Goal: Task Accomplishment & Management: Manage account settings

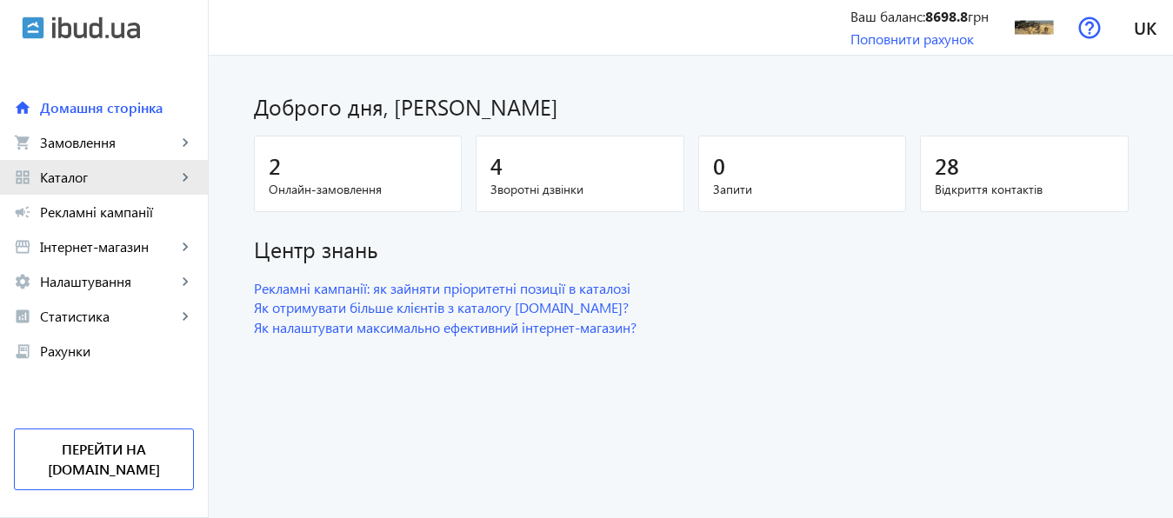
click at [71, 181] on span "Каталог" at bounding box center [108, 177] width 137 height 17
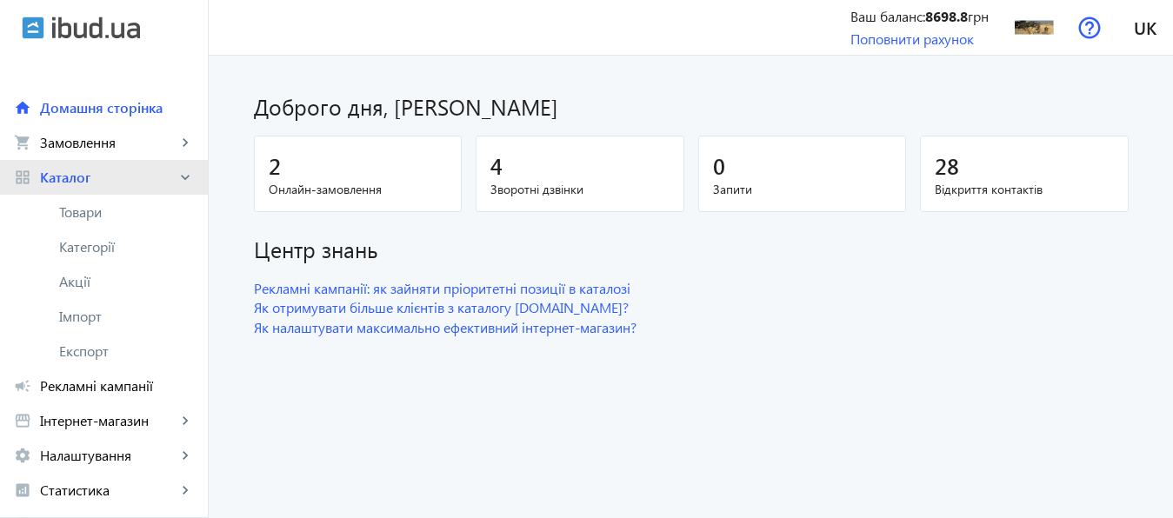
click at [71, 181] on span "Каталог" at bounding box center [108, 177] width 137 height 17
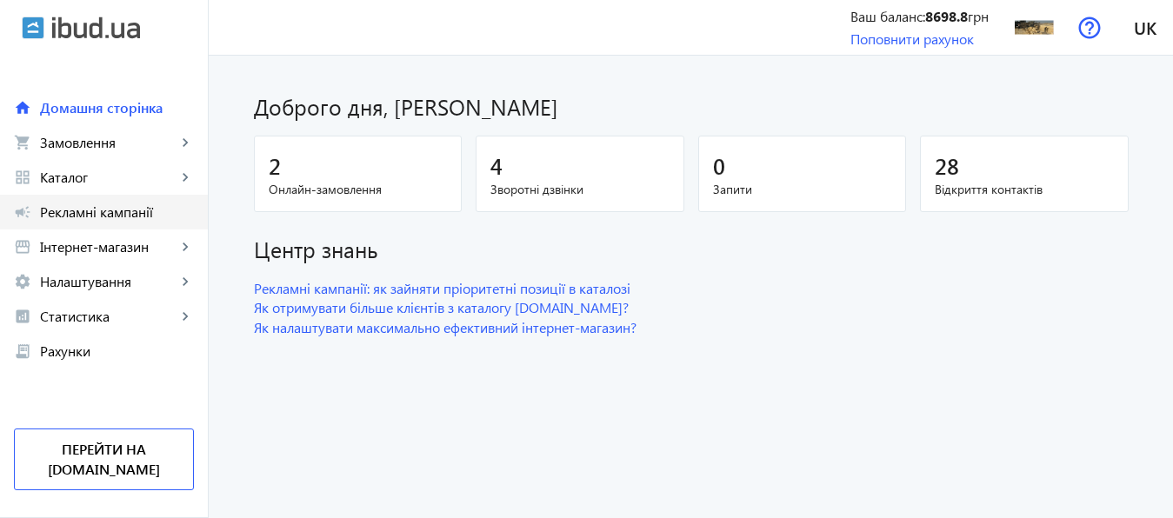
click at [90, 215] on span "Рекламні кампанії" at bounding box center [117, 211] width 154 height 17
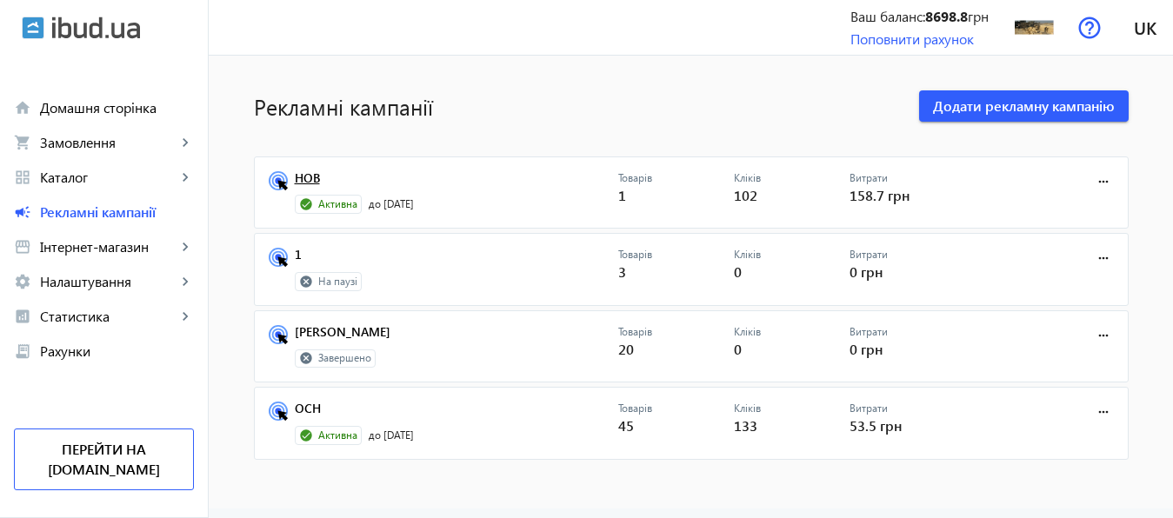
click at [305, 179] on link "НОВ" at bounding box center [456, 183] width 323 height 24
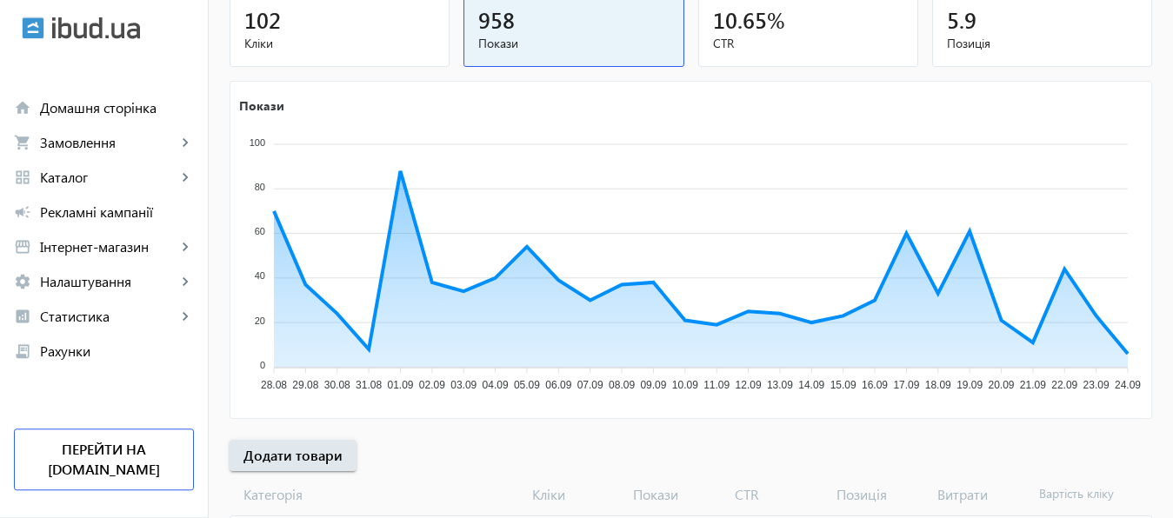
scroll to position [323, 0]
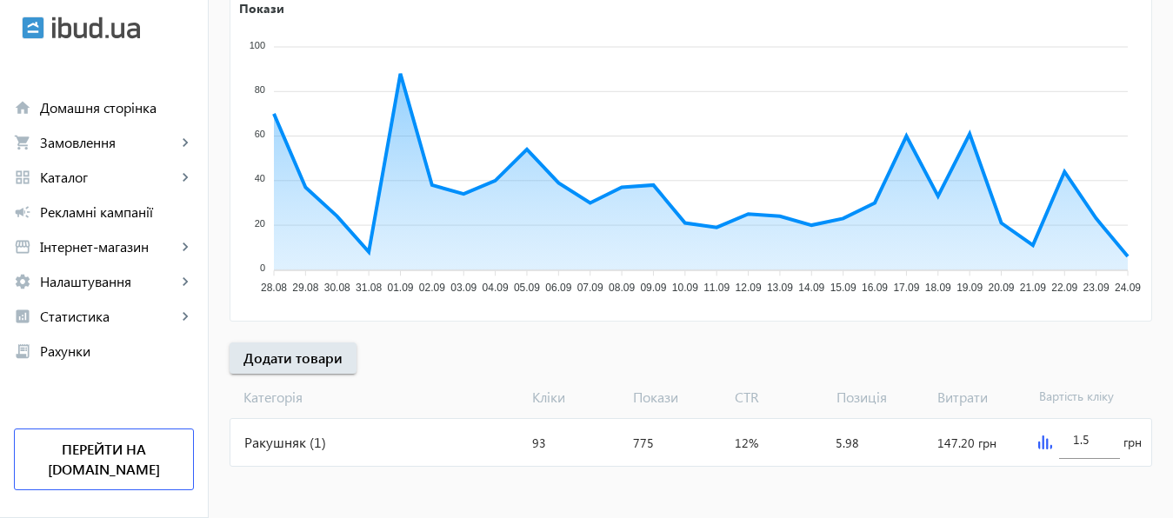
click at [1042, 439] on img at bounding box center [1045, 443] width 14 height 14
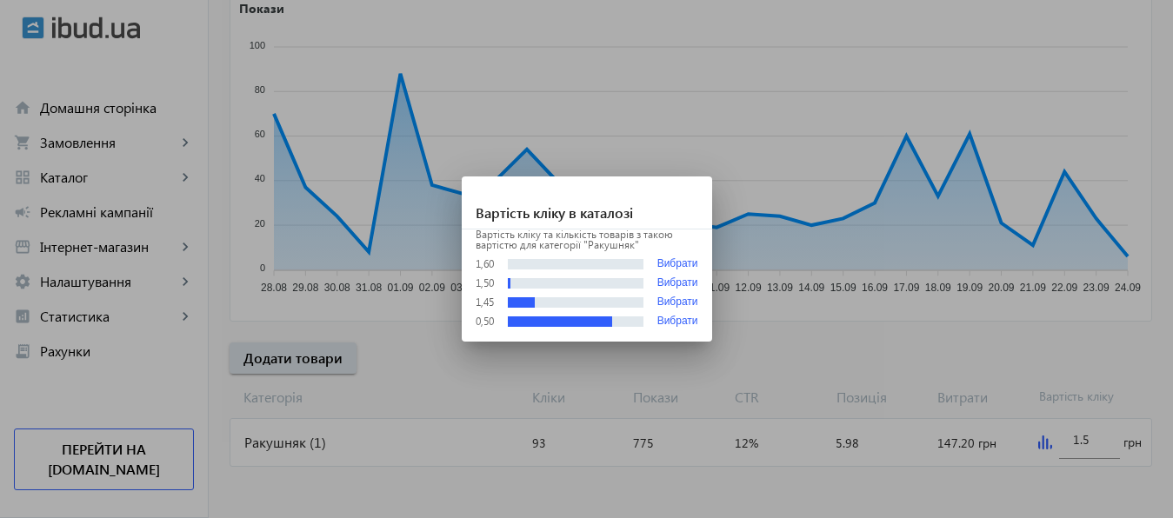
click at [1091, 438] on div at bounding box center [586, 259] width 1173 height 518
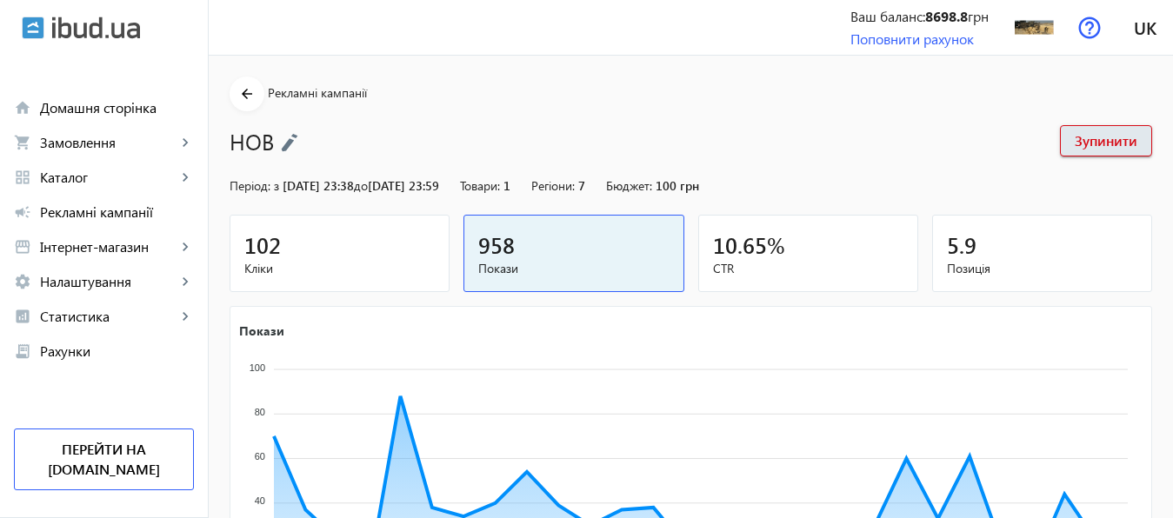
scroll to position [323, 0]
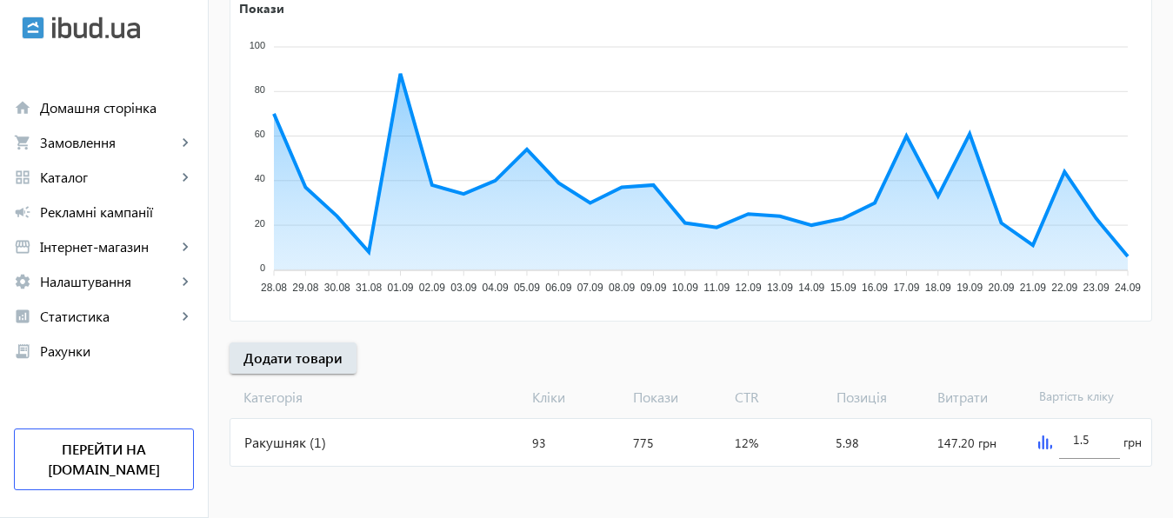
click at [1091, 438] on input "1.5" at bounding box center [1089, 439] width 33 height 17
click at [1071, 487] on mat-sidenav-content "arrow_back Рекламні кампанії НОВ Зупинити Період: з [DATE] 23:38 до [DATE] 23:5…" at bounding box center [691, 126] width 964 height 786
click at [1091, 444] on input "1.7" at bounding box center [1089, 439] width 33 height 17
type input "1.6"
click at [1077, 474] on div at bounding box center [1089, 467] width 61 height 16
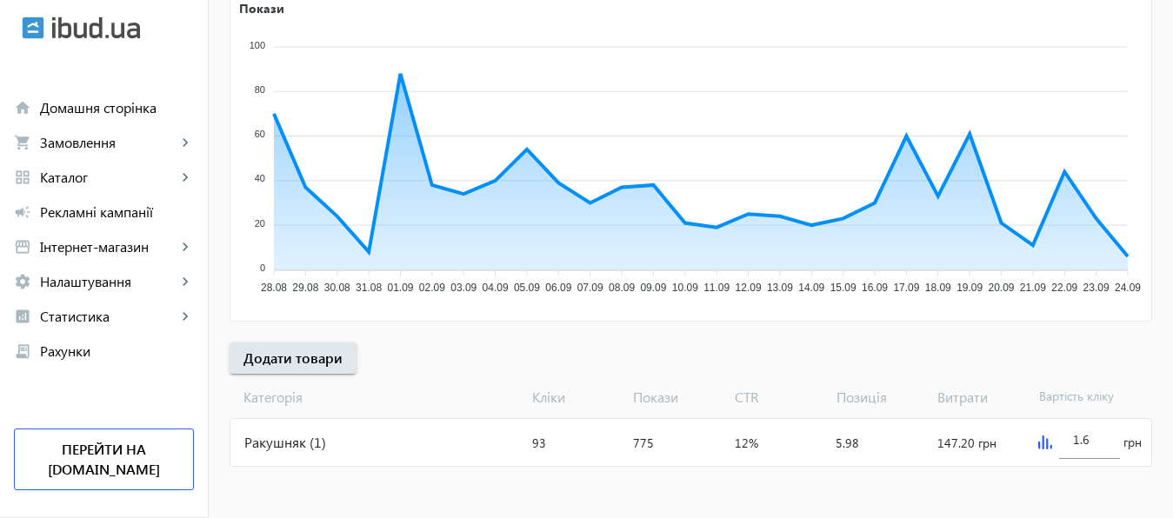
scroll to position [302, 0]
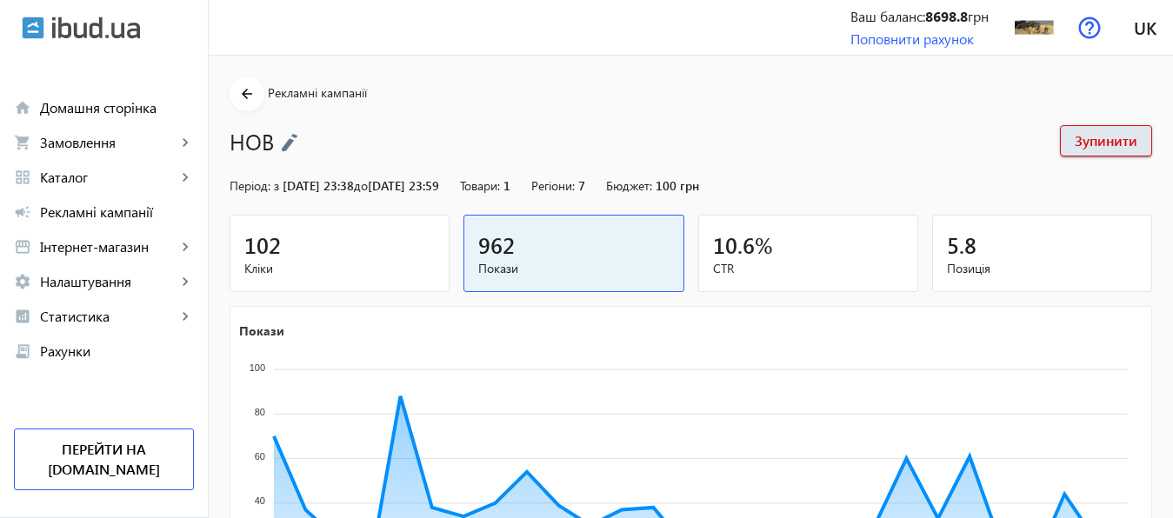
scroll to position [255, 0]
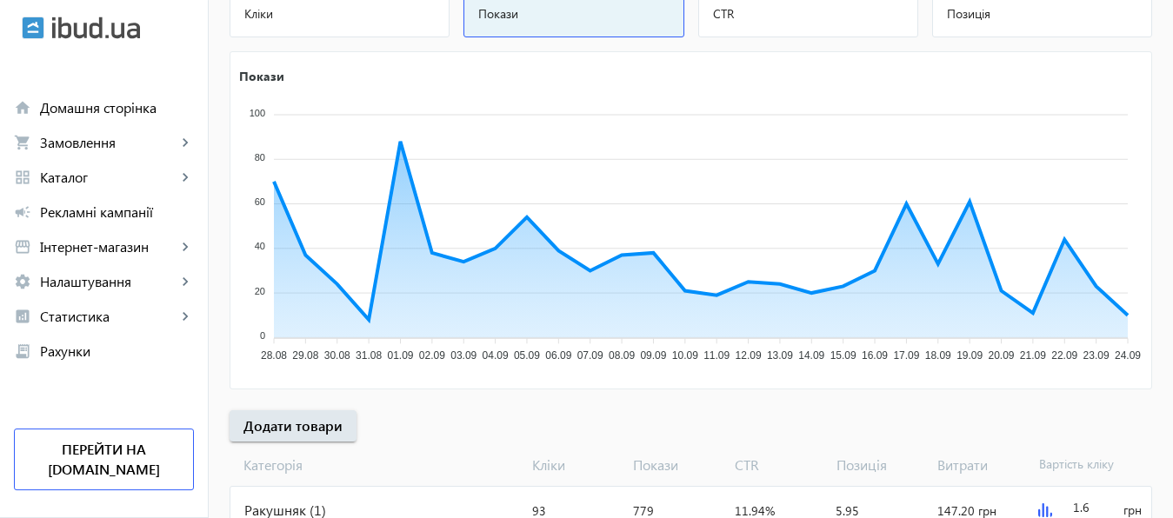
click at [1041, 509] on img at bounding box center [1045, 511] width 14 height 14
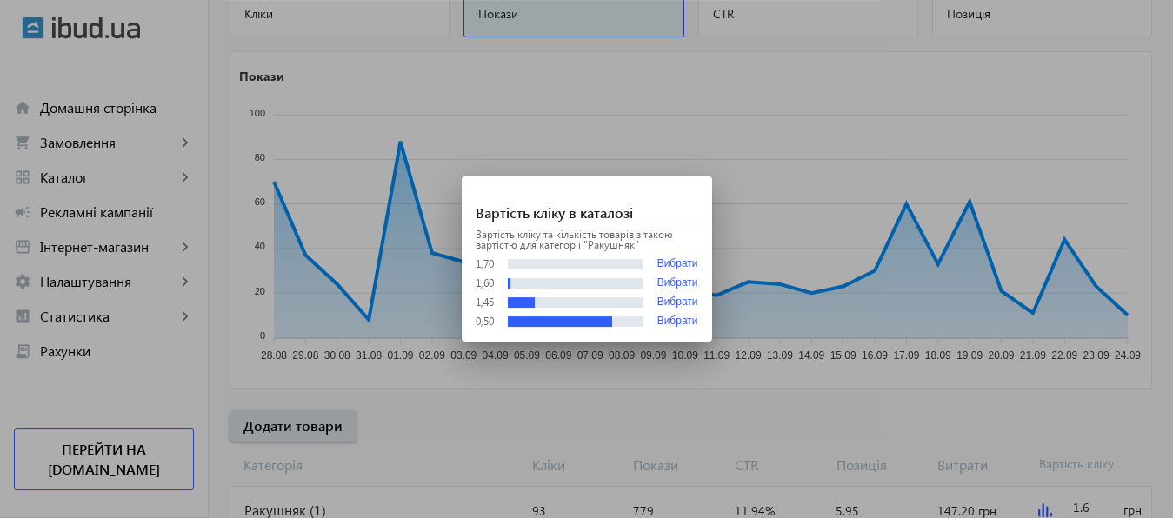
scroll to position [0, 0]
